Goal: Transaction & Acquisition: Purchase product/service

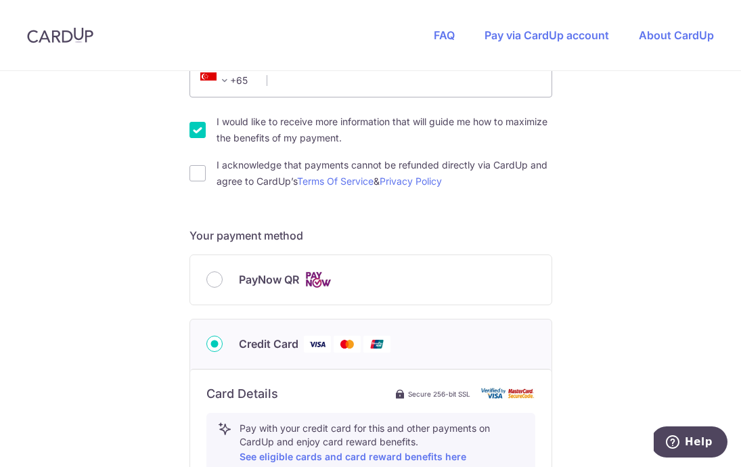
scroll to position [428, 0]
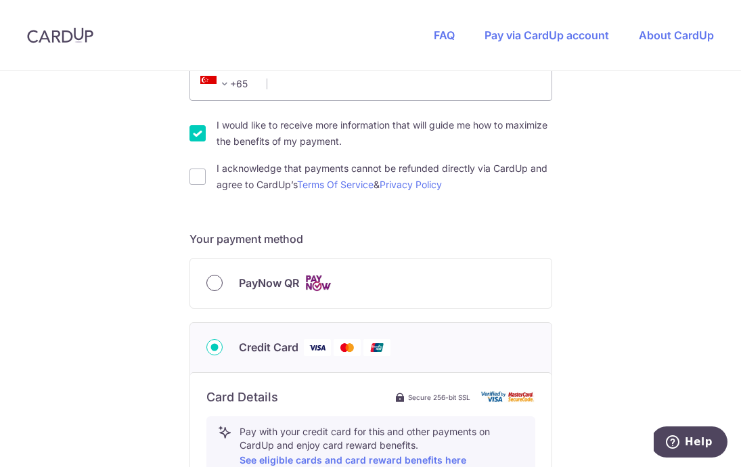
click at [211, 280] on input "PayNow QR" at bounding box center [214, 283] width 16 height 16
radio input "true"
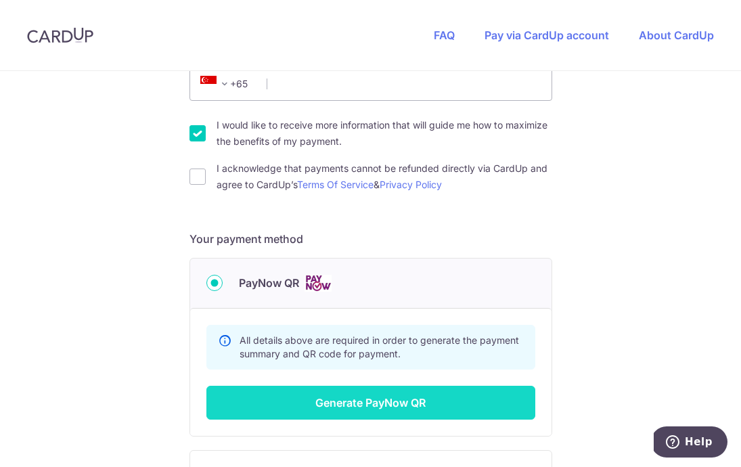
click at [371, 404] on button "Generate PayNow QR" at bounding box center [370, 403] width 329 height 34
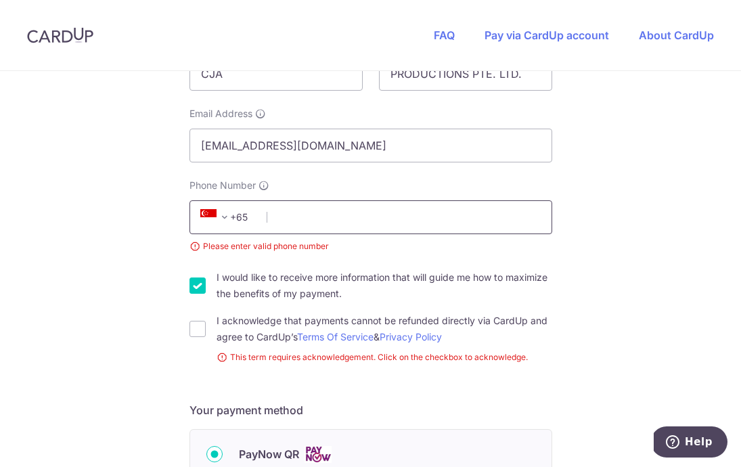
scroll to position [327, 0]
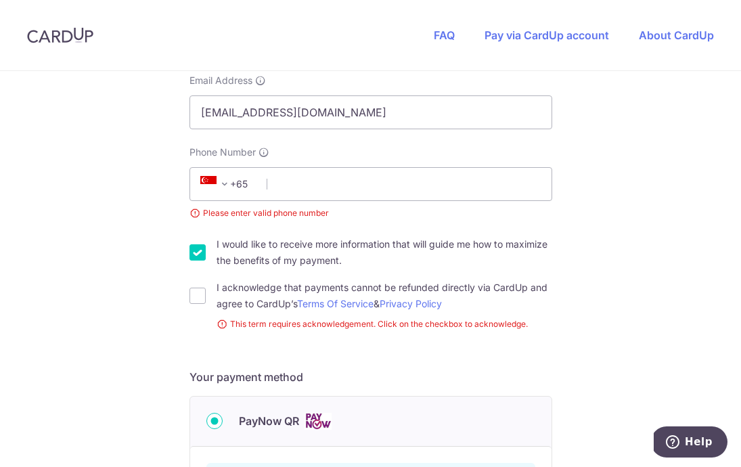
click at [198, 252] on input "I would like to receive more information that will guide me how to maximize the…" at bounding box center [197, 252] width 16 height 16
checkbox input "false"
click at [197, 298] on input "I acknowledge that payments cannot be refunded directly via CardUp and agree to…" at bounding box center [197, 295] width 16 height 16
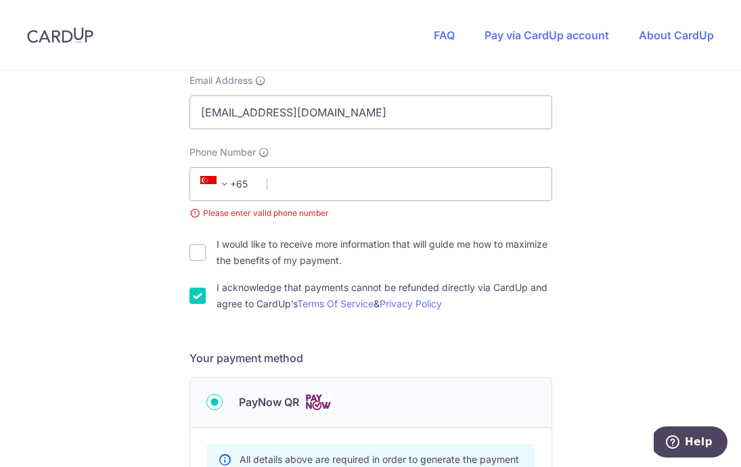
click at [197, 298] on input "I acknowledge that payments cannot be refunded directly via CardUp and agree to…" at bounding box center [197, 295] width 16 height 16
checkbox input "false"
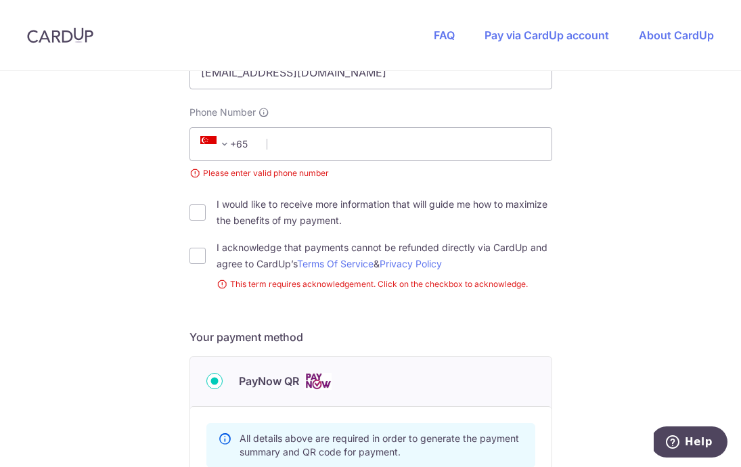
scroll to position [366, 0]
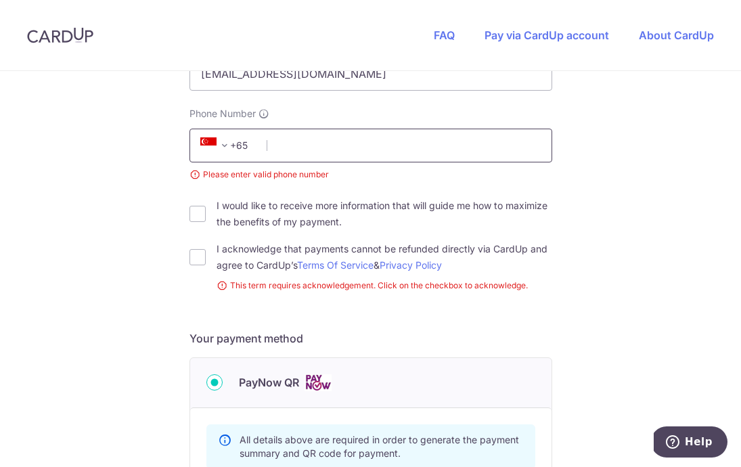
click at [305, 147] on input "Phone Number" at bounding box center [370, 146] width 363 height 34
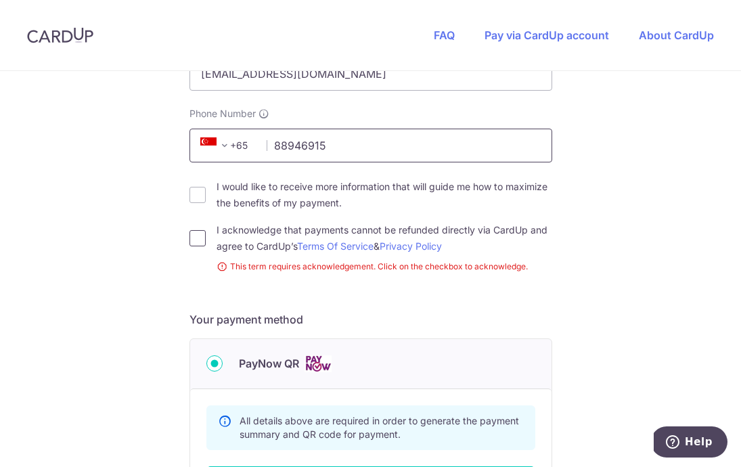
type input "88946915"
click at [200, 237] on input "I acknowledge that payments cannot be refunded directly via CardUp and agree to…" at bounding box center [197, 238] width 16 height 16
checkbox input "true"
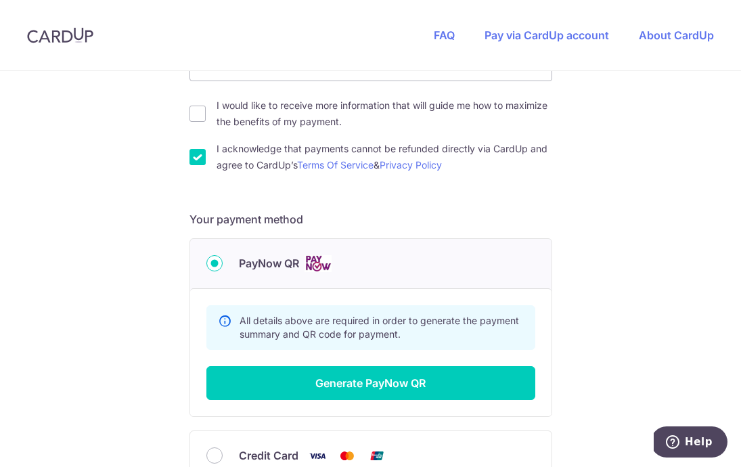
scroll to position [457, 0]
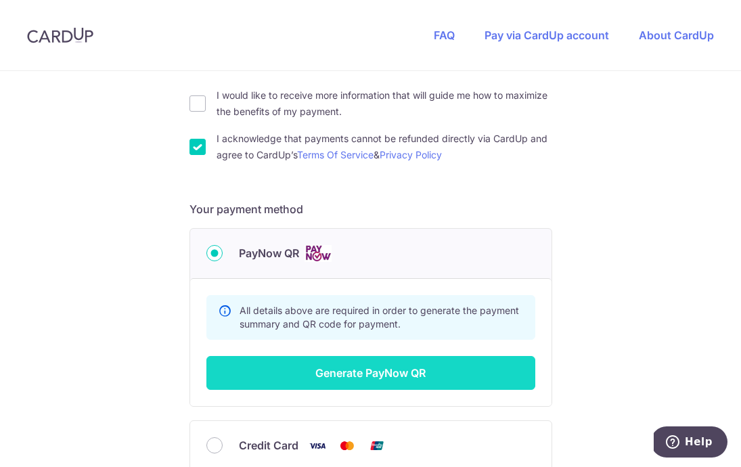
click at [362, 370] on button "Generate PayNow QR" at bounding box center [370, 373] width 329 height 34
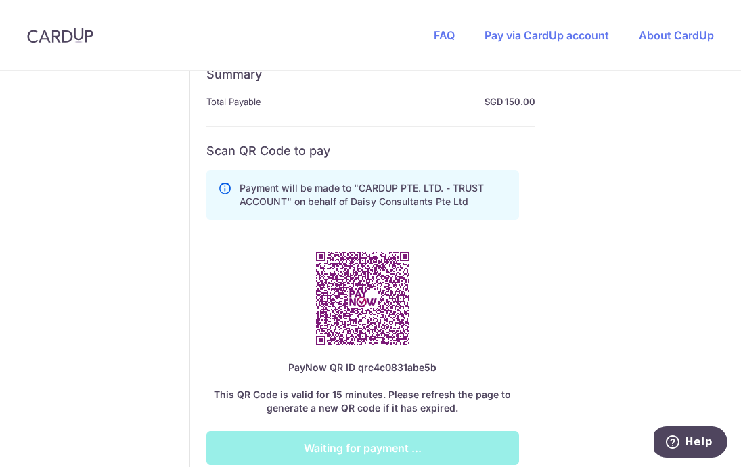
scroll to position [687, 0]
